Goal: Information Seeking & Learning: Find specific fact

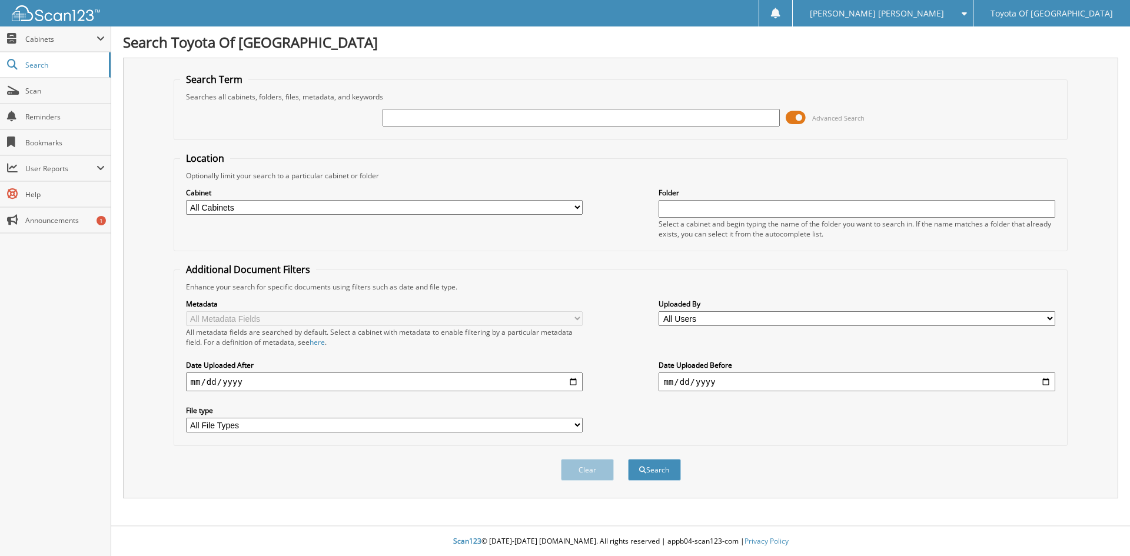
click at [577, 209] on select "All Cabinets ACCOUNTS PAYABLE ACCOUNTS RECEIVABLE BANKS RECS cancellations CAR …" at bounding box center [384, 207] width 397 height 15
select select "1627"
click at [186, 200] on select "All Cabinets ACCOUNTS PAYABLE ACCOUNTS RECEIVABLE BANKS RECS cancellations CAR …" at bounding box center [384, 207] width 397 height 15
click at [474, 112] on input "text" at bounding box center [580, 118] width 397 height 18
type input "741715"
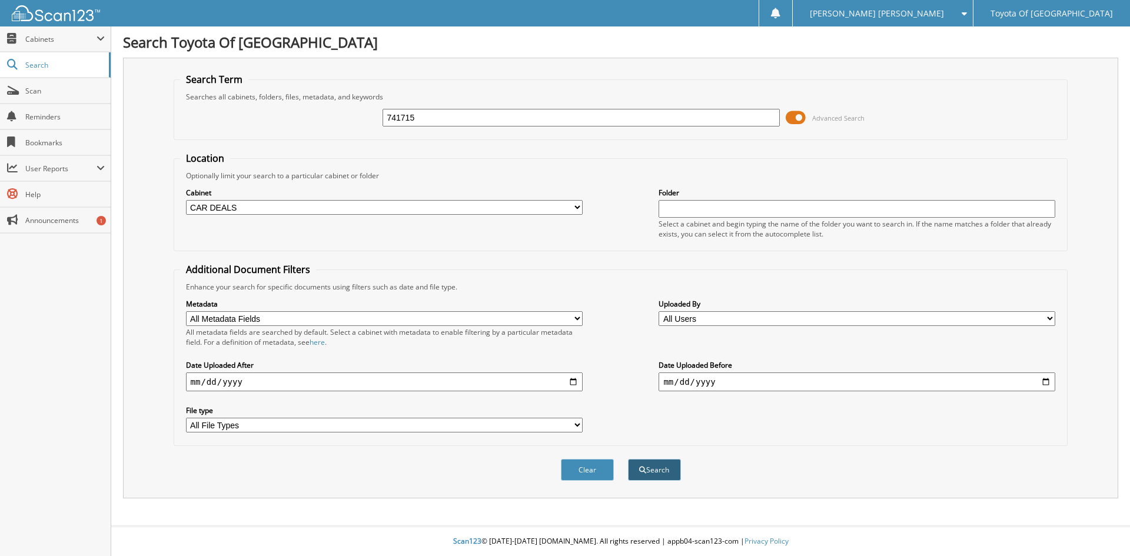
click at [658, 469] on button "Search" at bounding box center [654, 470] width 53 height 22
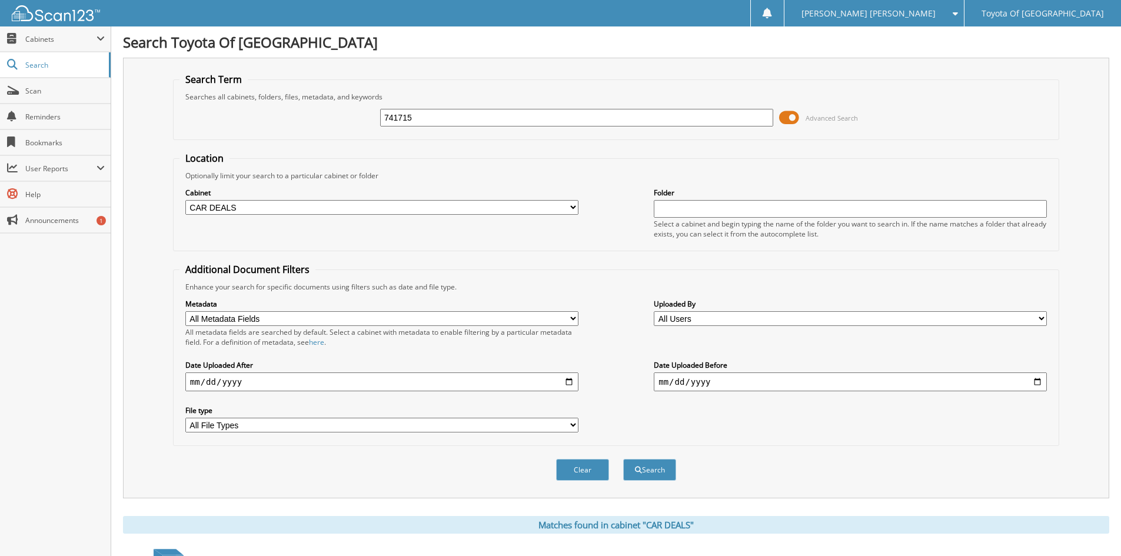
click at [572, 205] on select "All Cabinets ACCOUNTS PAYABLE ACCOUNTS RECEIVABLE BANKS RECS cancellations CAR …" at bounding box center [381, 207] width 393 height 15
select select "1628"
click at [185, 200] on select "All Cabinets ACCOUNTS PAYABLE ACCOUNTS RECEIVABLE BANKS RECS cancellations CAR …" at bounding box center [381, 207] width 393 height 15
click at [641, 470] on button "Search" at bounding box center [649, 470] width 53 height 22
click at [573, 202] on select "All Cabinets ACCOUNTS PAYABLE ACCOUNTS RECEIVABLE BANKS RECS cancellations CAR …" at bounding box center [381, 207] width 393 height 15
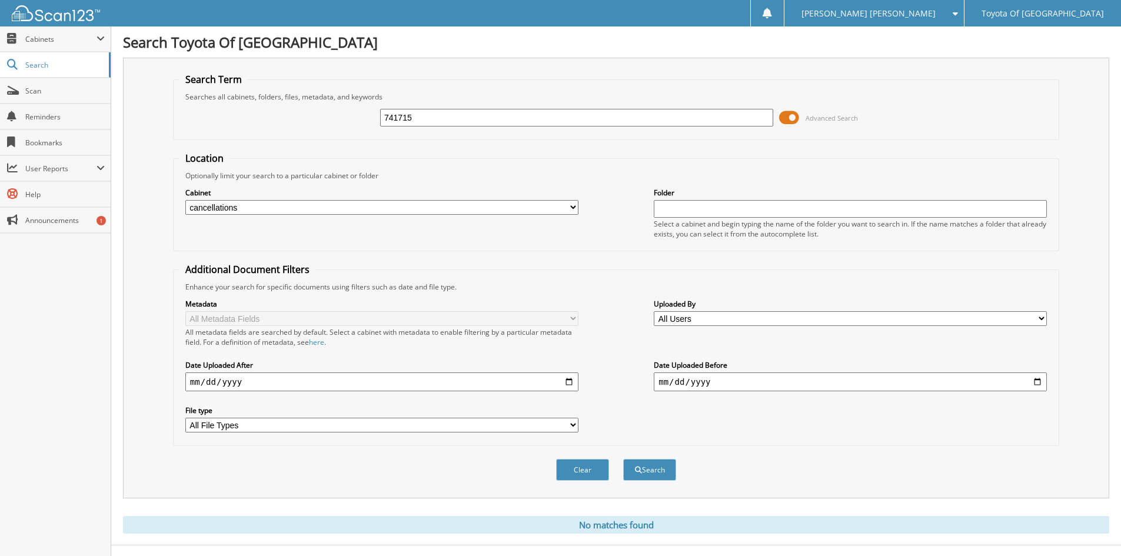
select select "1627"
click at [185, 200] on select "All Cabinets ACCOUNTS PAYABLE ACCOUNTS RECEIVABLE BANKS RECS cancellations CAR …" at bounding box center [381, 207] width 393 height 15
click at [657, 475] on button "Search" at bounding box center [649, 470] width 53 height 22
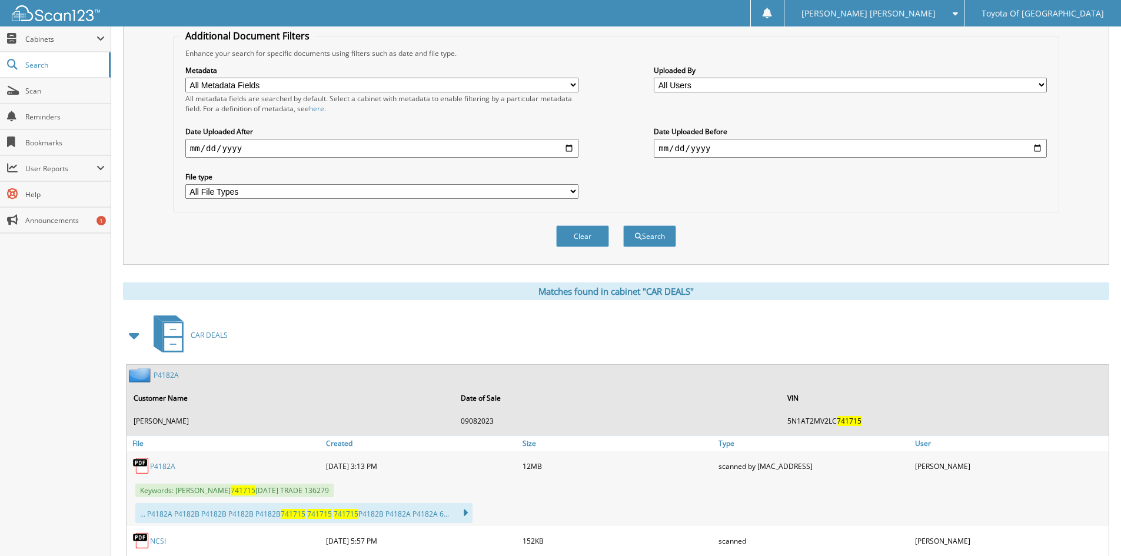
scroll to position [235, 0]
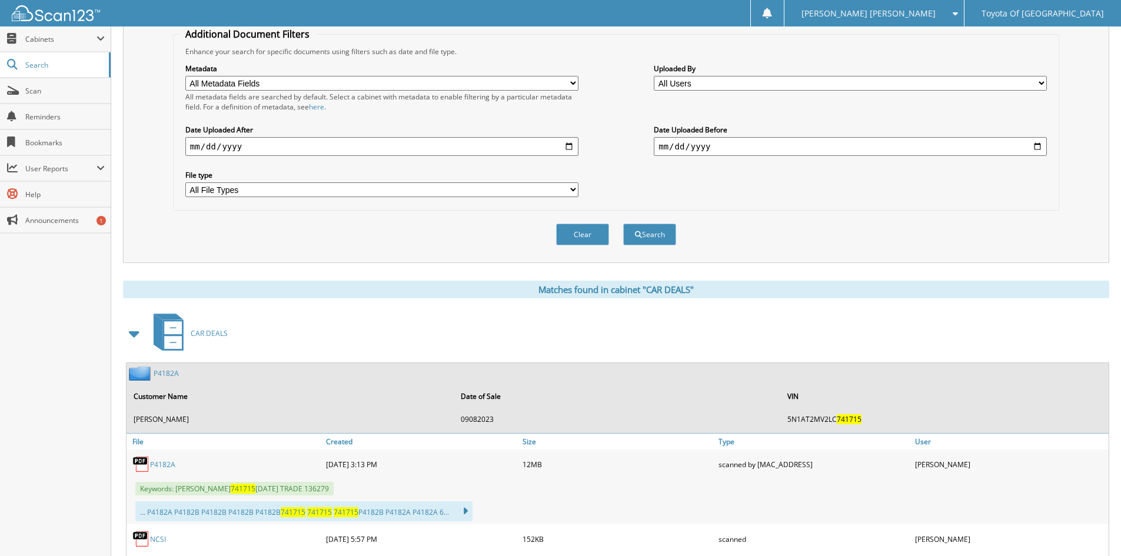
click at [163, 464] on link "P4182A" at bounding box center [162, 464] width 25 height 10
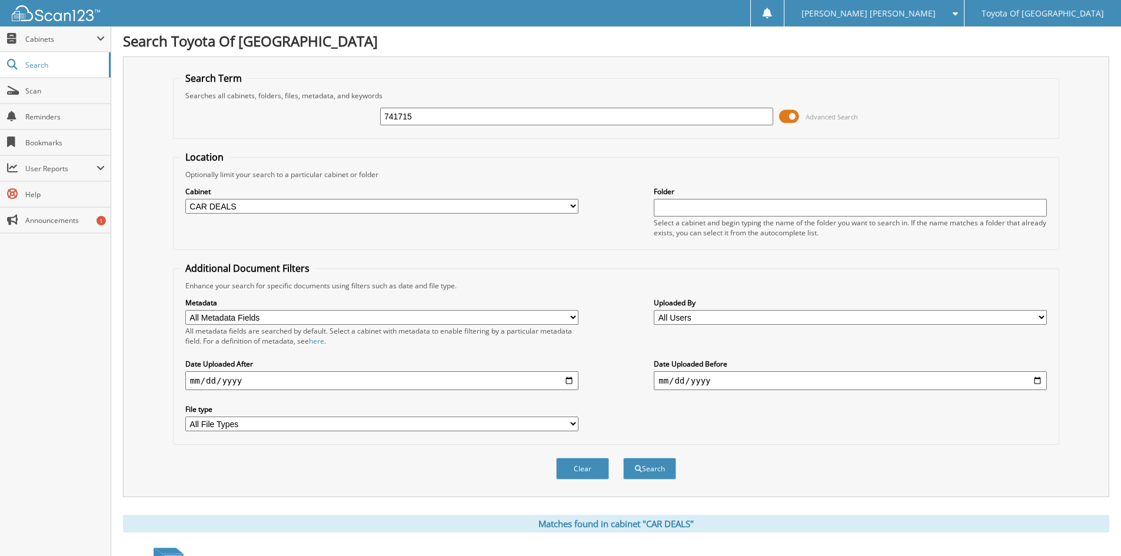
scroll to position [0, 0]
click at [571, 206] on select "All Cabinets ACCOUNTS PAYABLE ACCOUNTS RECEIVABLE BANKS RECS cancellations CAR …" at bounding box center [381, 207] width 393 height 15
select select "1628"
click at [185, 200] on select "All Cabinets ACCOUNTS PAYABLE ACCOUNTS RECEIVABLE BANKS RECS cancellations CAR …" at bounding box center [381, 207] width 393 height 15
drag, startPoint x: 450, startPoint y: 108, endPoint x: 379, endPoint y: 105, distance: 71.2
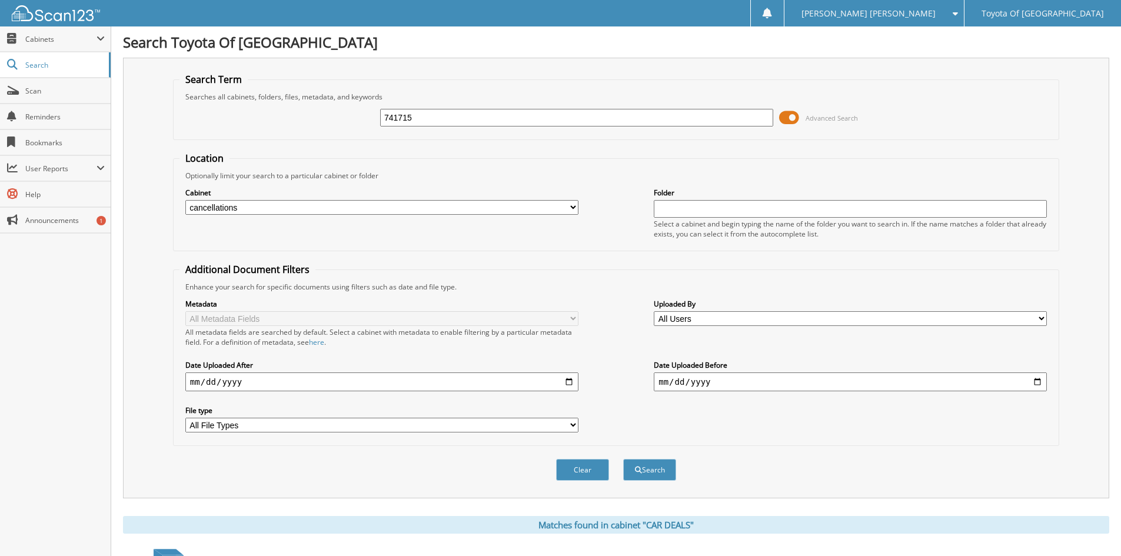
click at [379, 105] on div "741715 Advanced Search" at bounding box center [615, 118] width 873 height 32
drag, startPoint x: 427, startPoint y: 115, endPoint x: 246, endPoint y: 91, distance: 181.6
click at [246, 91] on fieldset "Search Term Searches all cabinets, folders, files, metadata, and keywords 74171…" at bounding box center [616, 106] width 886 height 67
type input "638321"
click at [658, 471] on button "Search" at bounding box center [649, 470] width 53 height 22
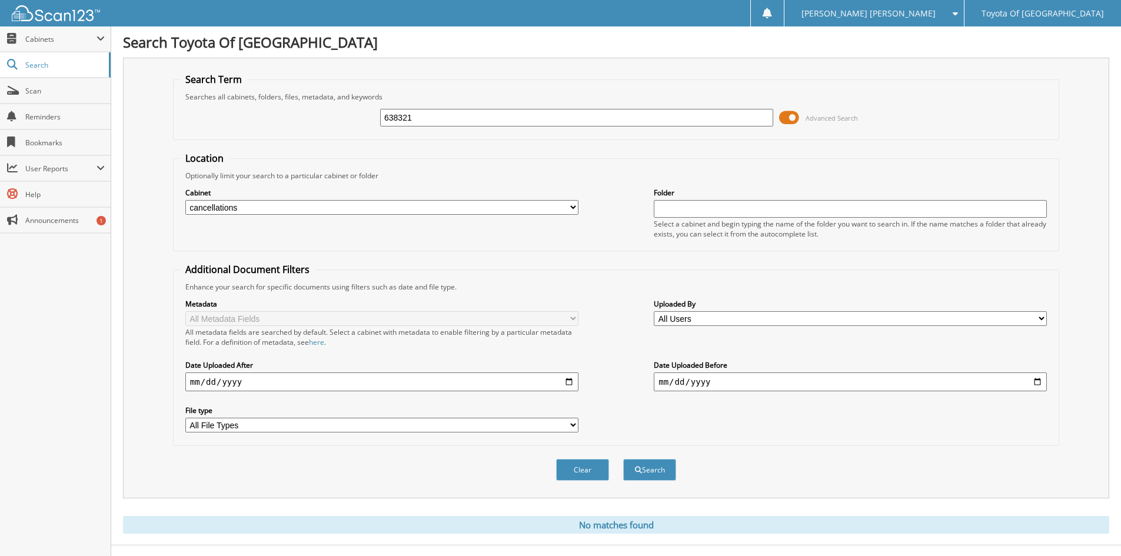
click at [571, 205] on select "All Cabinets ACCOUNTS PAYABLE ACCOUNTS RECEIVABLE BANKS RECS cancellations CAR …" at bounding box center [381, 207] width 393 height 15
select select "1627"
click at [185, 200] on select "All Cabinets ACCOUNTS PAYABLE ACCOUNTS RECEIVABLE BANKS RECS cancellations CAR …" at bounding box center [381, 207] width 393 height 15
click at [633, 469] on button "Search" at bounding box center [649, 470] width 53 height 22
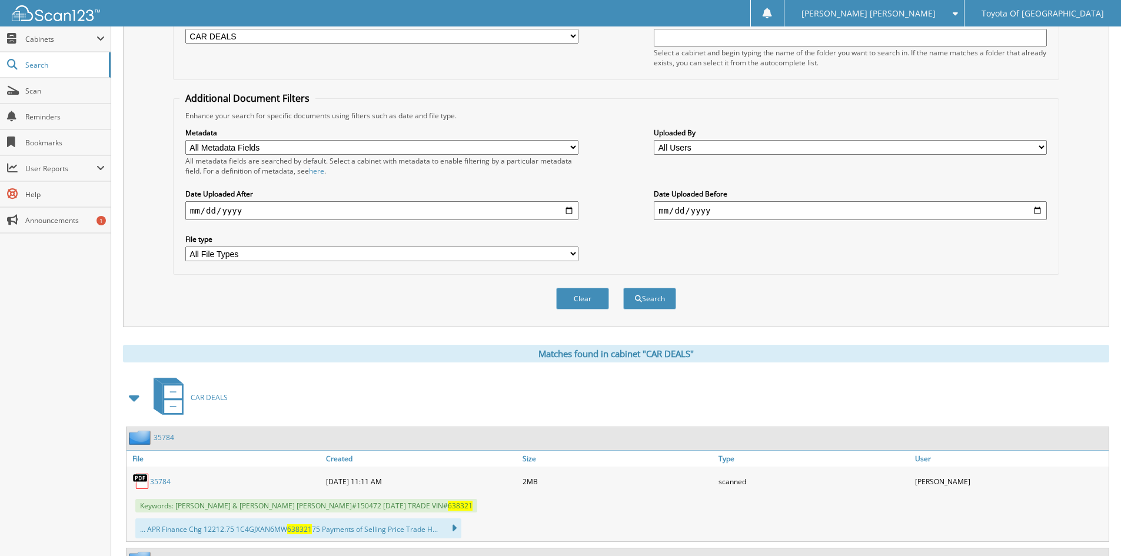
scroll to position [176, 0]
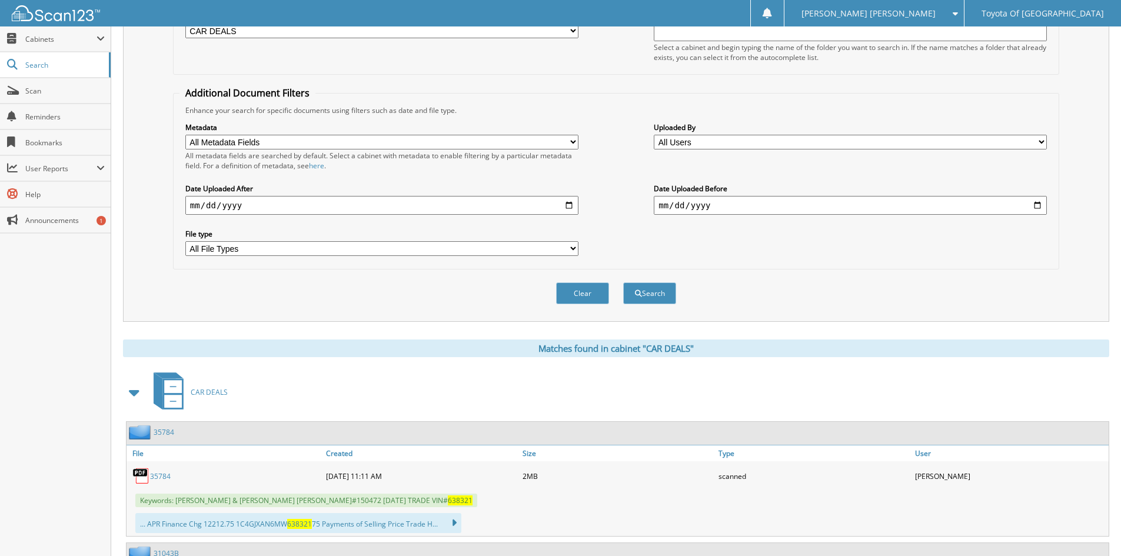
click at [161, 477] on link "35784" at bounding box center [160, 476] width 21 height 10
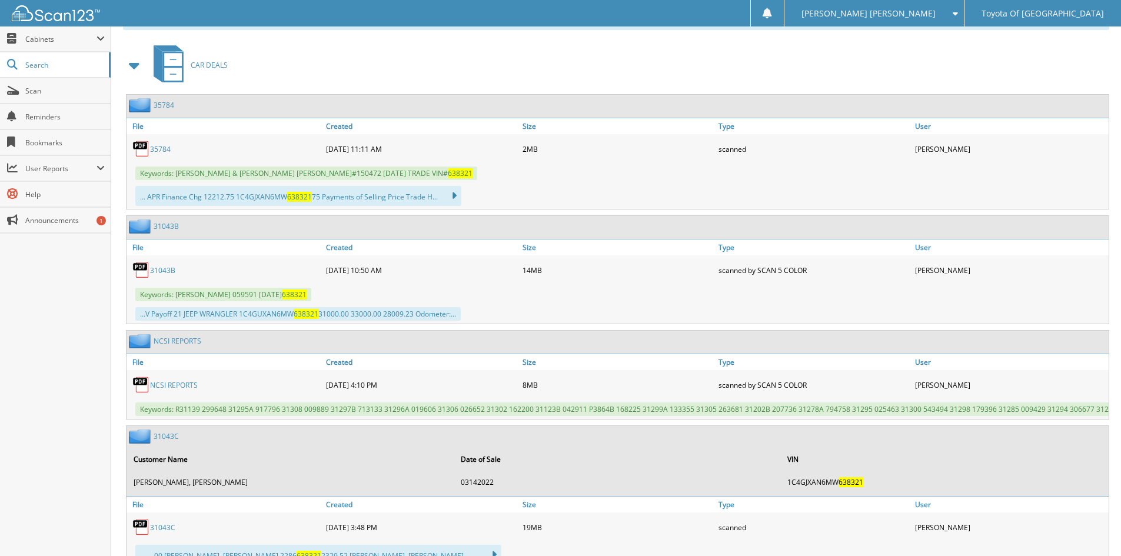
scroll to position [561, 0]
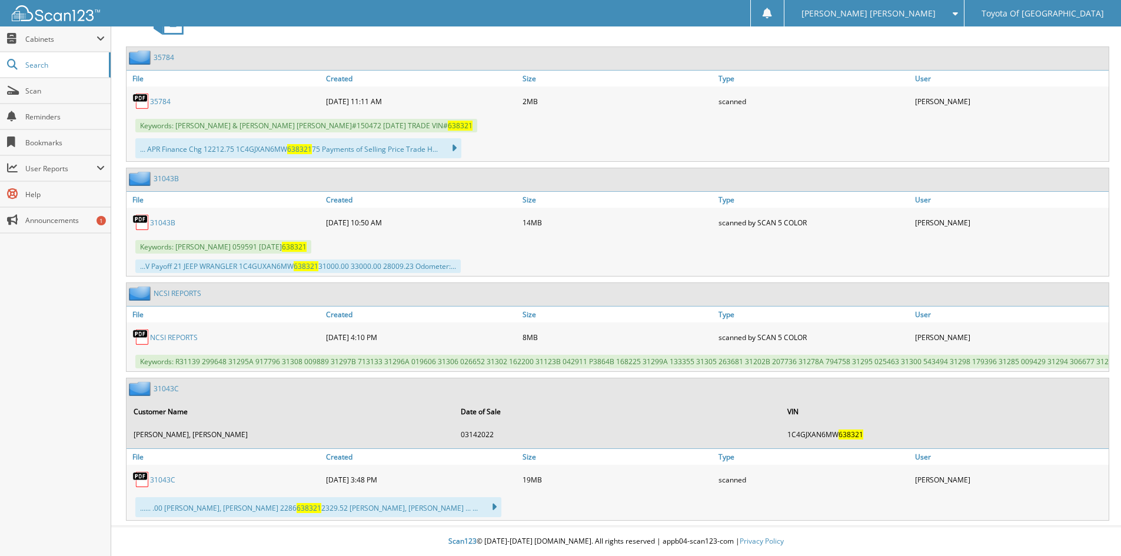
click at [156, 477] on link "31043C" at bounding box center [162, 480] width 25 height 10
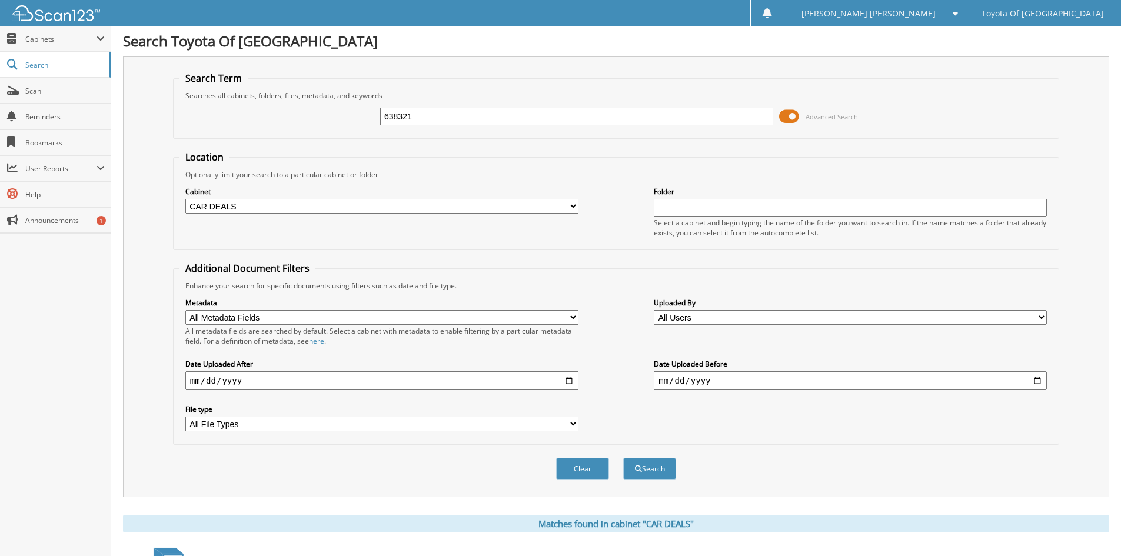
scroll to position [0, 0]
click at [571, 204] on select "All Cabinets ACCOUNTS PAYABLE ACCOUNTS RECEIVABLE BANKS RECS cancellations CAR …" at bounding box center [381, 207] width 393 height 15
select select "1628"
click at [185, 200] on select "All Cabinets ACCOUNTS PAYABLE ACCOUNTS RECEIVABLE BANKS RECS cancellations CAR …" at bounding box center [381, 207] width 393 height 15
drag, startPoint x: 429, startPoint y: 119, endPoint x: 225, endPoint y: 92, distance: 205.9
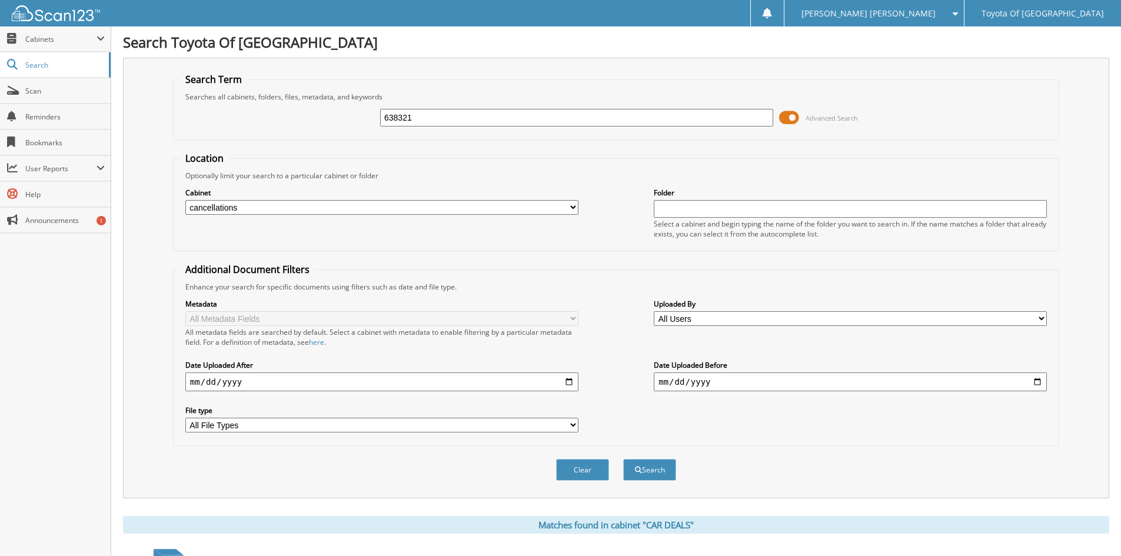
click at [255, 98] on fieldset "Search Term Searches all cabinets, folders, files, metadata, and keywords 63832…" at bounding box center [616, 106] width 886 height 67
type input "310845"
click at [623, 459] on button "Search" at bounding box center [649, 470] width 53 height 22
click at [572, 206] on select "All Cabinets ACCOUNTS PAYABLE ACCOUNTS RECEIVABLE BANKS RECS cancellations CAR …" at bounding box center [381, 207] width 393 height 15
select select "1627"
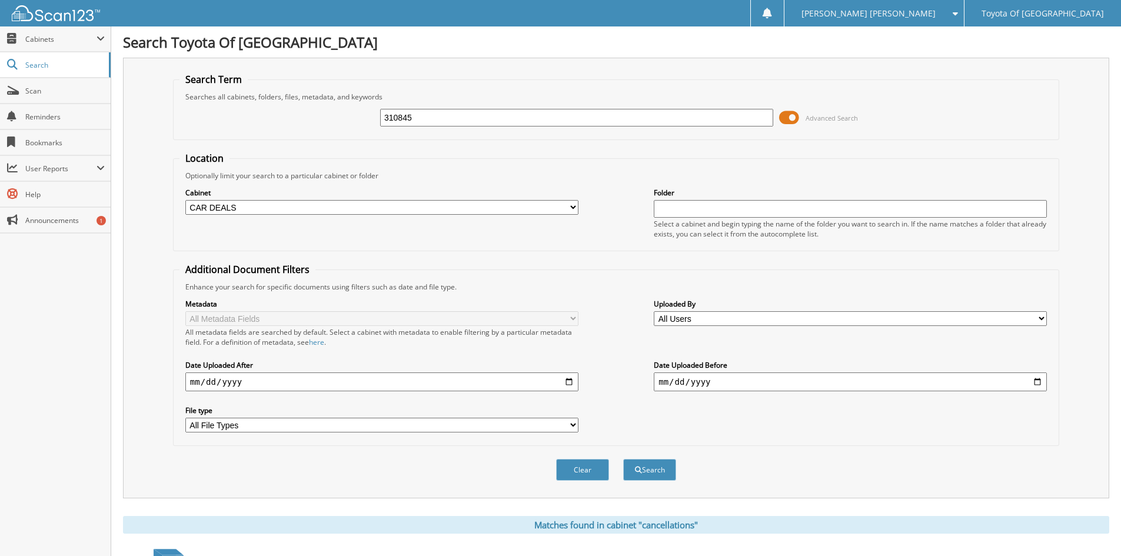
click at [185, 200] on select "All Cabinets ACCOUNTS PAYABLE ACCOUNTS RECEIVABLE BANKS RECS cancellations CAR …" at bounding box center [381, 207] width 393 height 15
click at [663, 475] on button "Search" at bounding box center [649, 470] width 53 height 22
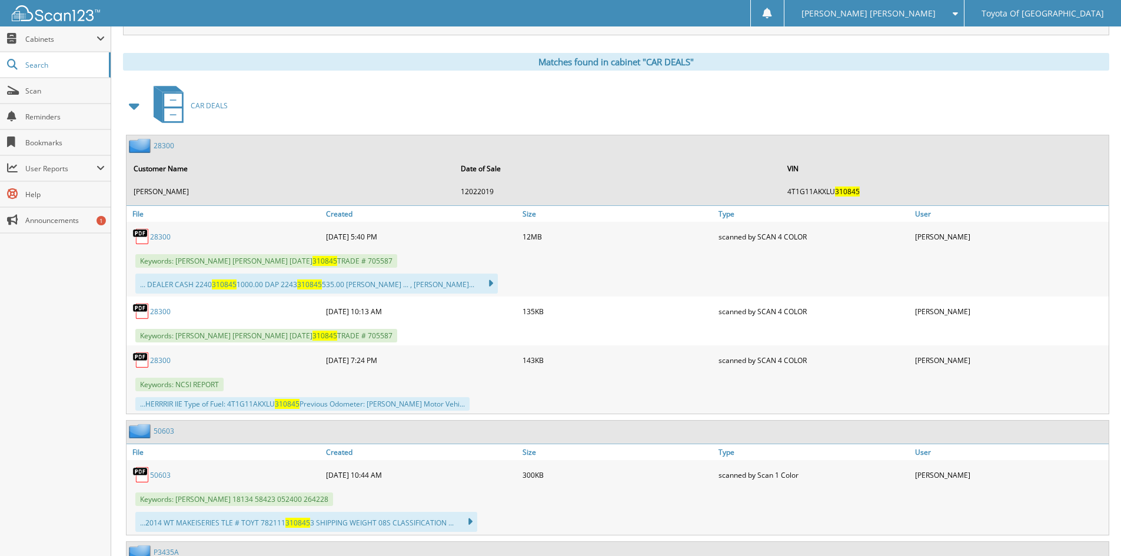
scroll to position [471, 0]
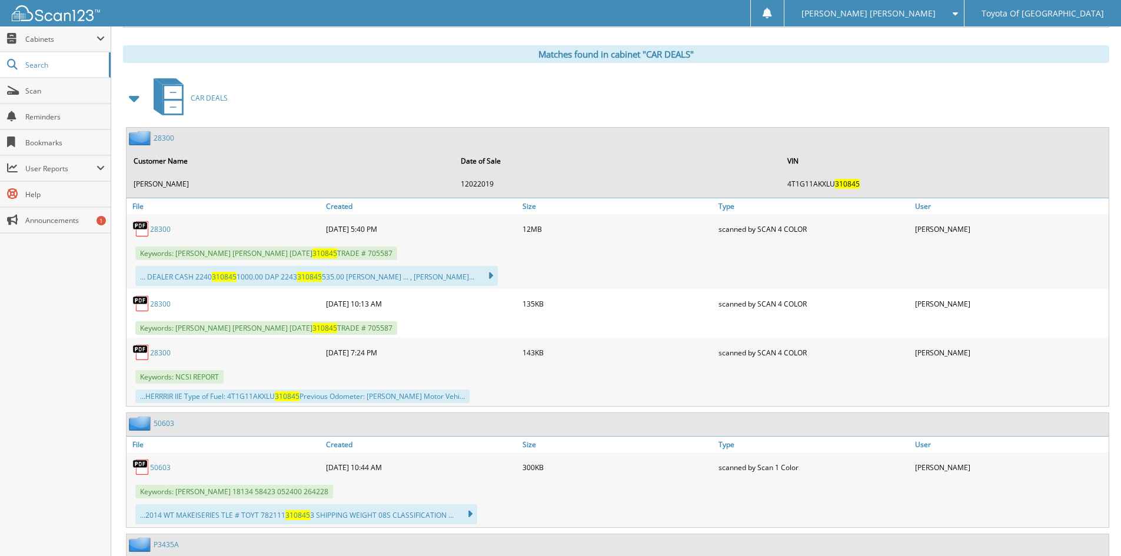
click at [161, 227] on link "28300" at bounding box center [160, 229] width 21 height 10
